Goal: Task Accomplishment & Management: Manage account settings

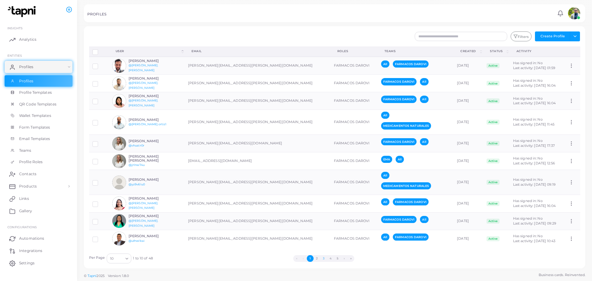
click at [327, 214] on button "3" at bounding box center [323, 258] width 7 height 7
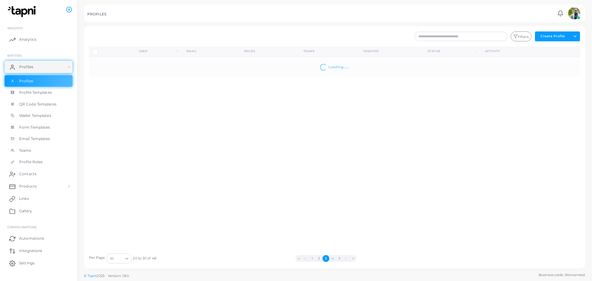
click at [331, 214] on button "4" at bounding box center [332, 258] width 7 height 7
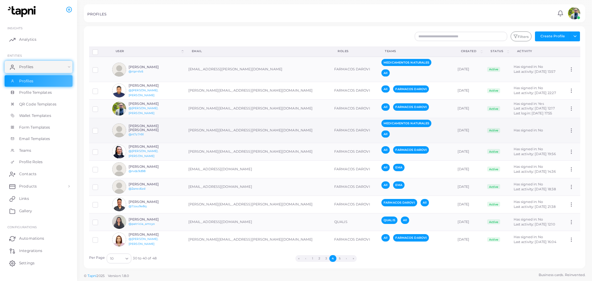
click at [473, 128] on icon at bounding box center [572, 131] width 6 height 6
click at [473, 134] on span "Assign Product" at bounding box center [566, 136] width 26 height 5
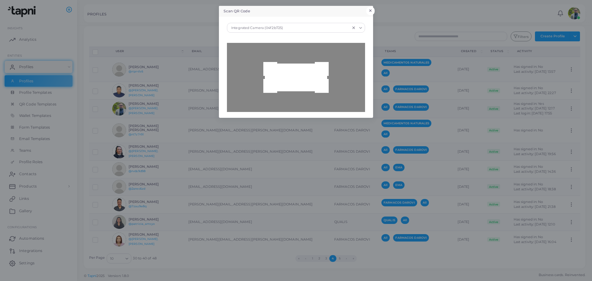
click at [373, 10] on button "×" at bounding box center [370, 11] width 8 height 8
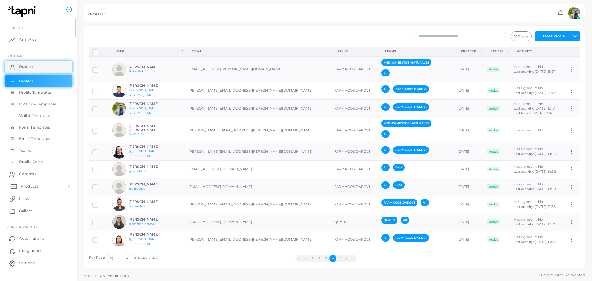
click at [25, 182] on link "Products" at bounding box center [39, 186] width 68 height 12
click at [44, 197] on link "Products" at bounding box center [39, 201] width 68 height 12
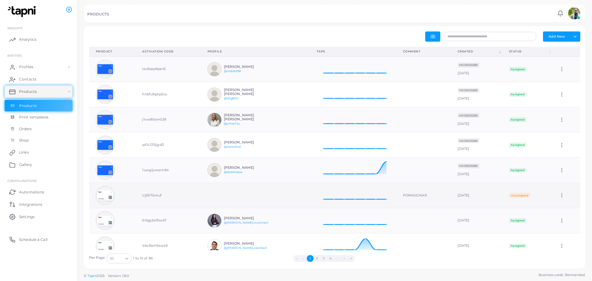
scroll to position [31, 0]
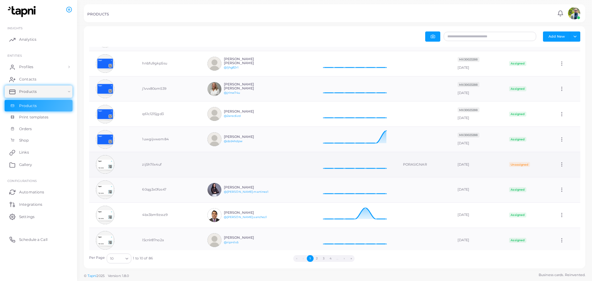
click at [473, 164] on icon at bounding box center [562, 165] width 6 height 6
click at [473, 172] on span "Edit" at bounding box center [566, 171] width 6 height 5
type input "**********"
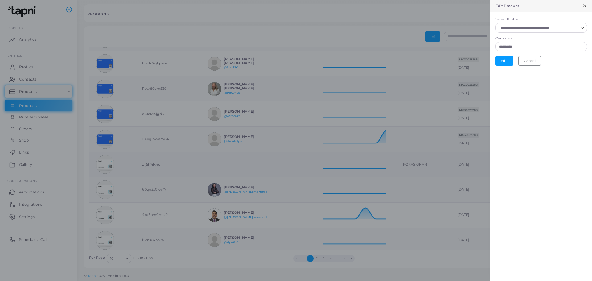
scroll to position [5, 5]
click at [473, 23] on div "Loading..." at bounding box center [542, 28] width 92 height 10
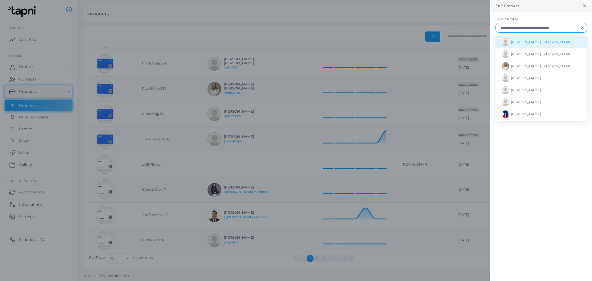
click at [473, 42] on span "[PERSON_NAME] [PERSON_NAME]" at bounding box center [542, 42] width 62 height 4
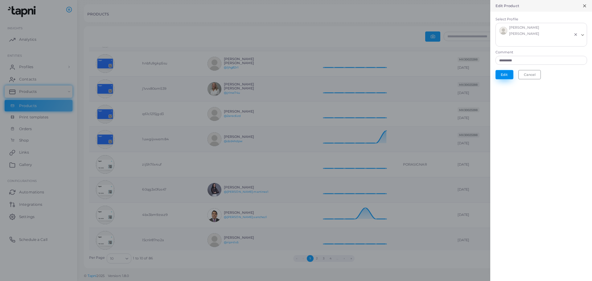
click at [473, 70] on button "Edit" at bounding box center [505, 74] width 18 height 9
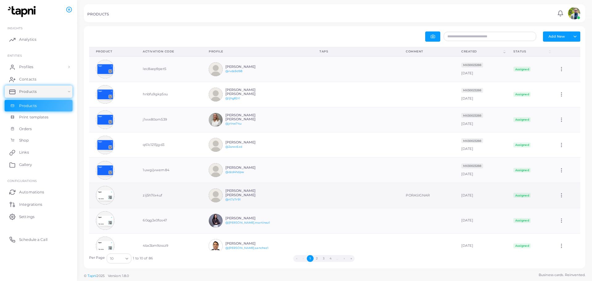
click at [473, 196] on icon at bounding box center [562, 195] width 6 height 6
click at [473, 202] on span "Edit" at bounding box center [566, 203] width 6 height 5
type input "**********"
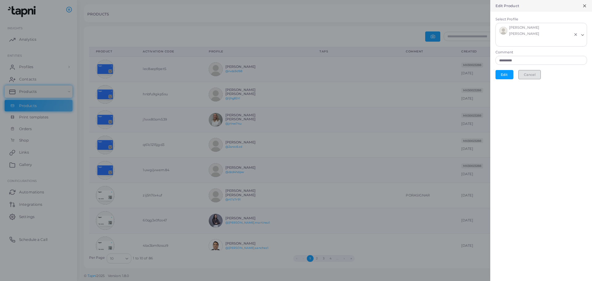
click at [473, 70] on button "Cancel" at bounding box center [529, 74] width 23 height 9
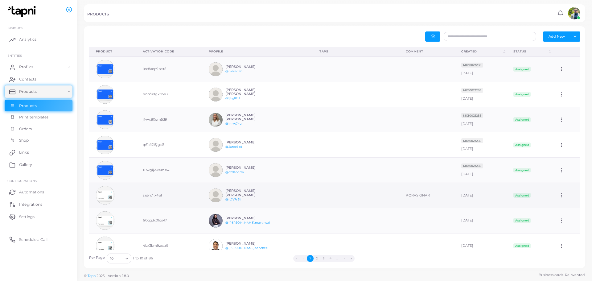
click at [244, 193] on h6 "[PERSON_NAME] [PERSON_NAME]" at bounding box center [247, 193] width 45 height 8
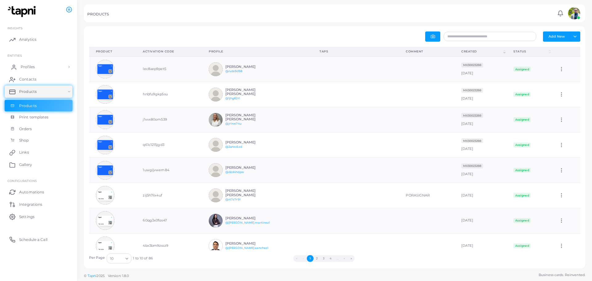
click at [29, 65] on span "Profiles" at bounding box center [28, 67] width 14 height 6
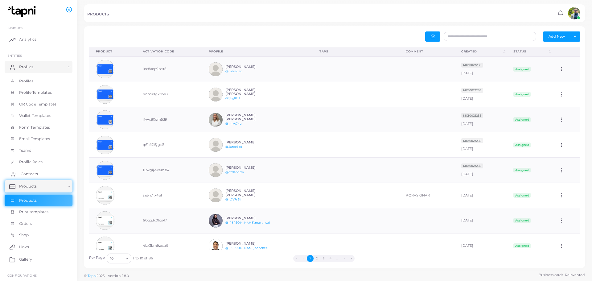
click at [33, 172] on span "Contacts" at bounding box center [29, 174] width 17 height 6
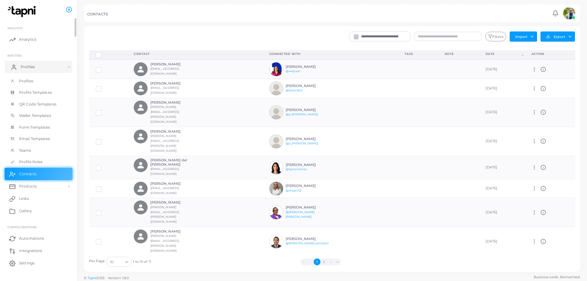
click at [35, 67] on link "Profiles" at bounding box center [39, 67] width 68 height 12
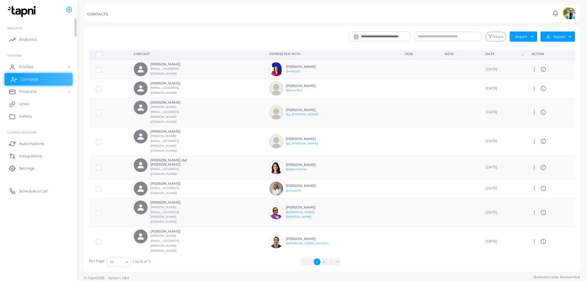
click at [35, 79] on span "Contacts" at bounding box center [29, 79] width 17 height 6
click at [30, 66] on span "Profiles" at bounding box center [28, 67] width 14 height 6
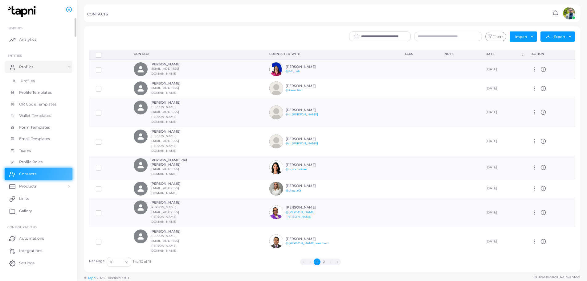
click at [35, 81] on link "Profiles" at bounding box center [39, 81] width 68 height 12
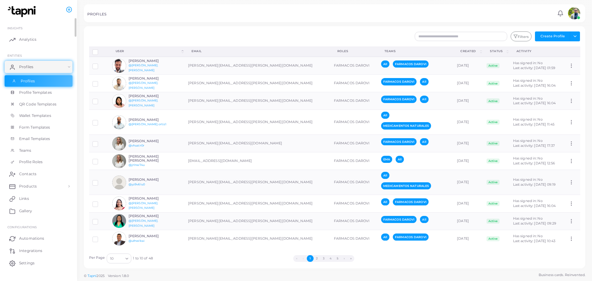
click at [5, 75] on link "Profiles" at bounding box center [39, 81] width 68 height 12
click at [256, 32] on div "Filters Create Profile Toggle dropdown Import Profiles Invite Profiles Export P…" at bounding box center [376, 36] width 415 height 10
click at [331, 214] on button "4" at bounding box center [330, 258] width 7 height 7
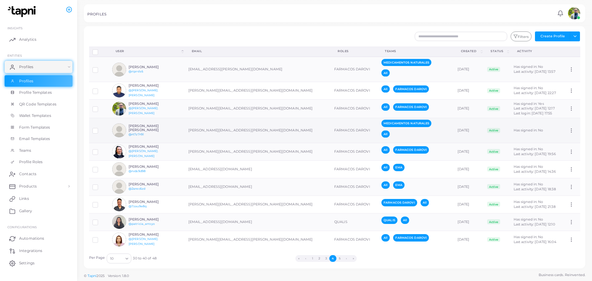
click at [143, 133] on link "@rt7z7r91" at bounding box center [136, 134] width 15 height 3
click at [473, 132] on circle at bounding box center [571, 132] width 1 height 1
click at [99, 134] on td at bounding box center [99, 130] width 20 height 25
click at [149, 131] on div "[PERSON_NAME] [PERSON_NAME] @rt7z7r91" at bounding box center [151, 130] width 45 height 13
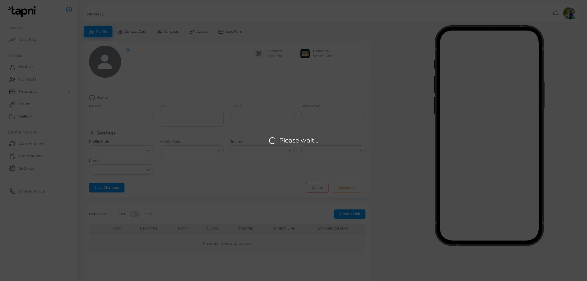
type input "**********"
type textarea "**********"
type input "**********"
type input "********"
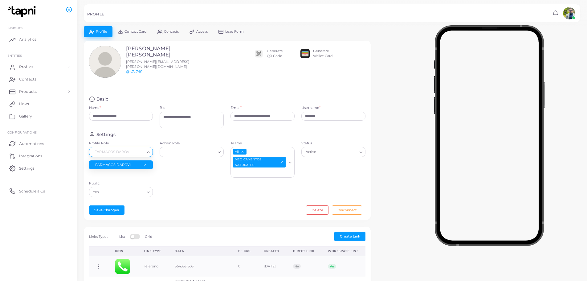
click at [150, 151] on icon "Search for option" at bounding box center [148, 152] width 5 height 5
click at [147, 192] on icon "Search for option" at bounding box center [148, 192] width 5 height 5
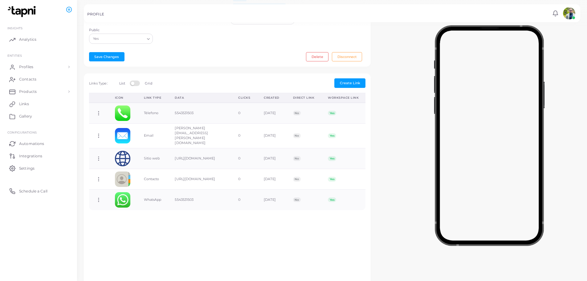
scroll to position [154, 0]
click at [108, 56] on button "Save Changes" at bounding box center [106, 55] width 35 height 9
